Goal: Transaction & Acquisition: Purchase product/service

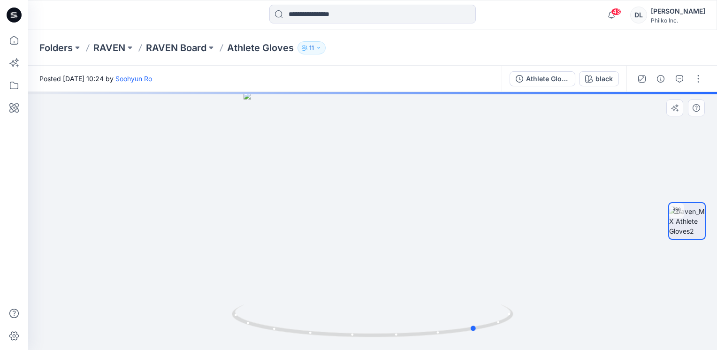
drag, startPoint x: 423, startPoint y: 245, endPoint x: 246, endPoint y: 256, distance: 177.3
click at [246, 256] on div at bounding box center [372, 221] width 689 height 258
drag, startPoint x: 312, startPoint y: 248, endPoint x: 366, endPoint y: 251, distance: 53.6
click at [366, 251] on div at bounding box center [372, 221] width 689 height 258
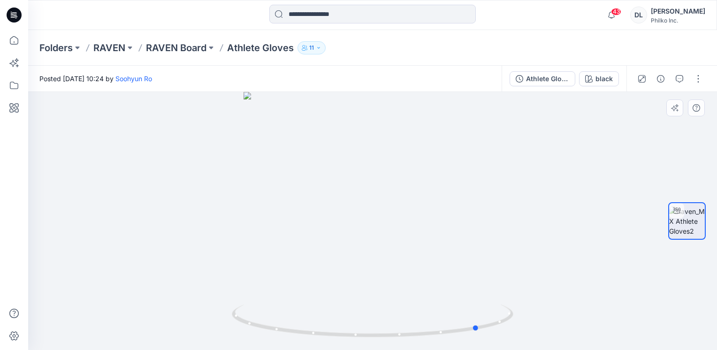
drag, startPoint x: 339, startPoint y: 219, endPoint x: 288, endPoint y: 254, distance: 62.1
click at [288, 254] on div at bounding box center [372, 221] width 689 height 258
drag, startPoint x: 424, startPoint y: 283, endPoint x: 181, endPoint y: 295, distance: 243.4
click at [181, 295] on div at bounding box center [372, 221] width 689 height 258
drag, startPoint x: 312, startPoint y: 276, endPoint x: 261, endPoint y: 277, distance: 50.2
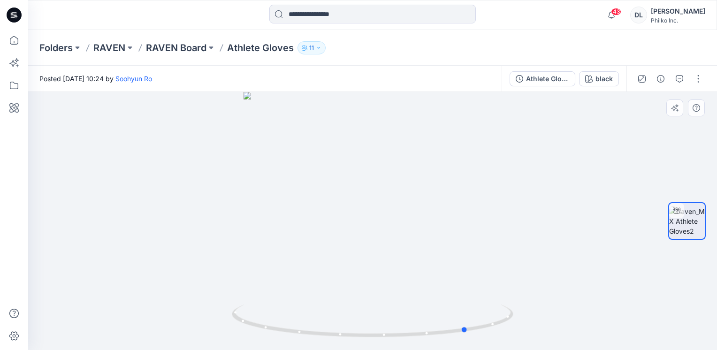
click at [261, 277] on div at bounding box center [372, 221] width 689 height 258
drag, startPoint x: 276, startPoint y: 276, endPoint x: 268, endPoint y: 288, distance: 13.5
click at [268, 288] on div at bounding box center [372, 221] width 689 height 258
drag, startPoint x: 345, startPoint y: 140, endPoint x: 353, endPoint y: 263, distance: 123.7
click at [353, 263] on img at bounding box center [373, 202] width 580 height 296
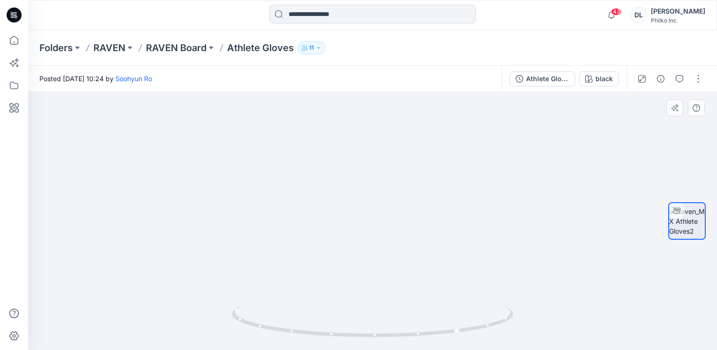
click at [276, 201] on img at bounding box center [373, 190] width 795 height 320
drag, startPoint x: 245, startPoint y: 273, endPoint x: 313, endPoint y: 221, distance: 86.0
click at [313, 221] on img at bounding box center [440, 156] width 915 height 387
